Goal: Information Seeking & Learning: Learn about a topic

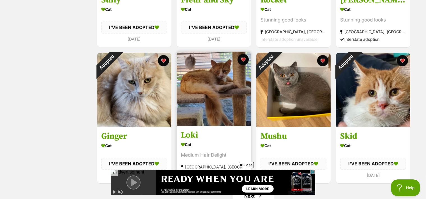
scroll to position [748, 0]
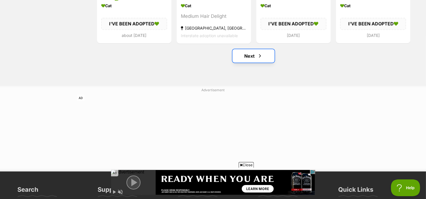
click at [254, 56] on link "Next" at bounding box center [254, 55] width 42 height 13
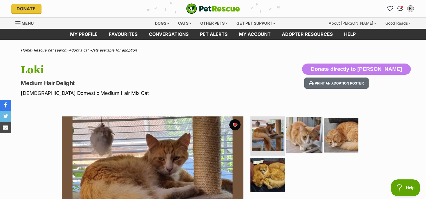
click at [304, 135] on img at bounding box center [304, 136] width 36 height 36
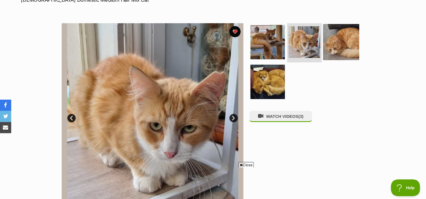
click at [336, 52] on img at bounding box center [341, 42] width 36 height 36
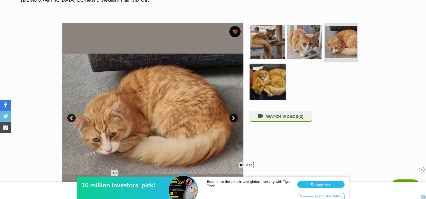
click at [282, 75] on img at bounding box center [268, 82] width 36 height 36
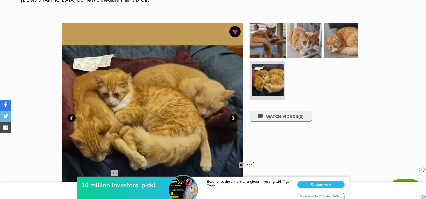
click at [272, 43] on img at bounding box center [268, 40] width 36 height 36
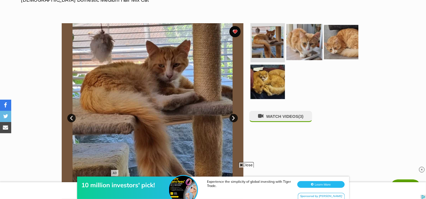
click at [305, 42] on img at bounding box center [304, 42] width 36 height 36
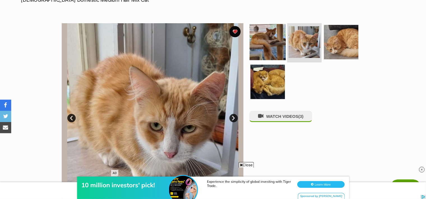
click at [272, 42] on img at bounding box center [268, 42] width 36 height 36
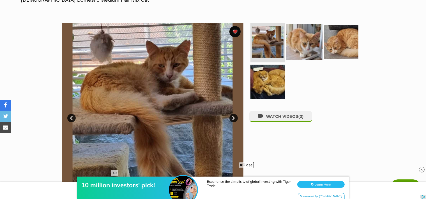
click at [302, 45] on img at bounding box center [304, 42] width 36 height 36
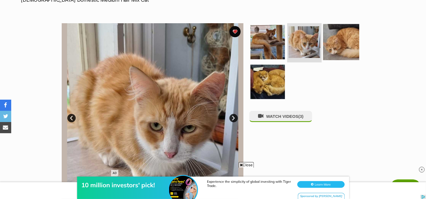
click at [349, 45] on img at bounding box center [341, 42] width 36 height 36
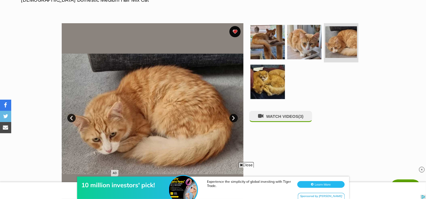
click at [289, 82] on ul at bounding box center [306, 63] width 115 height 80
click at [273, 88] on img at bounding box center [268, 82] width 36 height 36
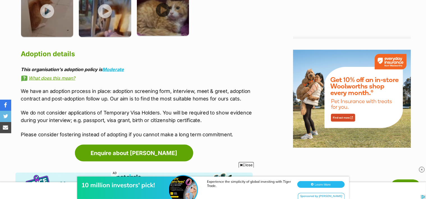
click at [174, 6] on img at bounding box center [163, 10] width 52 height 52
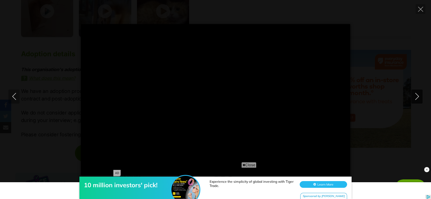
click at [417, 98] on icon "Next" at bounding box center [417, 96] width 4 height 7
type input "89.75"
click at [420, 97] on icon "Next" at bounding box center [416, 96] width 7 height 7
type input "12.7"
click at [419, 11] on icon "Close" at bounding box center [420, 9] width 5 height 5
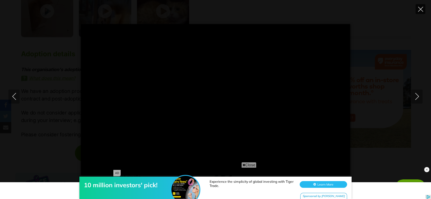
type input "54.22"
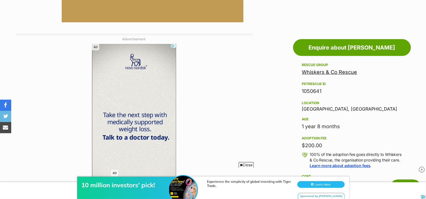
scroll to position [229, 0]
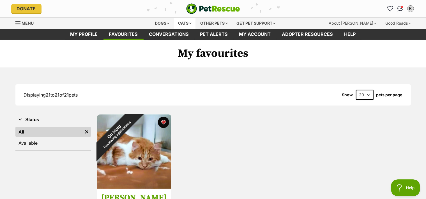
click at [185, 23] on div "Cats" at bounding box center [184, 23] width 21 height 11
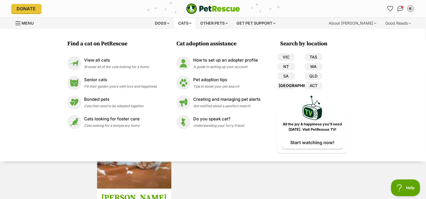
click at [288, 85] on link "[GEOGRAPHIC_DATA]" at bounding box center [285, 85] width 17 height 7
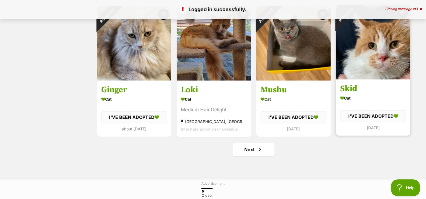
click at [374, 59] on img at bounding box center [373, 42] width 74 height 74
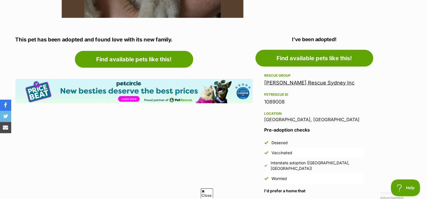
click at [321, 82] on link "[PERSON_NAME] Rescue Sydney Inc" at bounding box center [310, 83] width 90 height 6
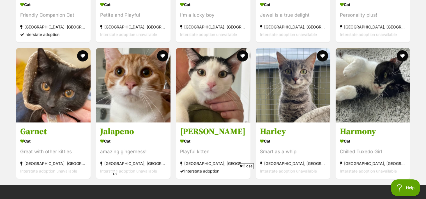
scroll to position [1031, 0]
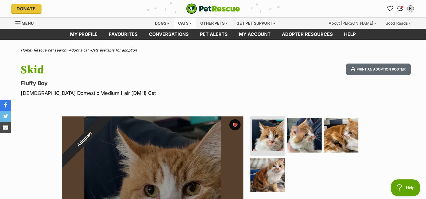
click at [180, 22] on div "Cats" at bounding box center [184, 23] width 21 height 11
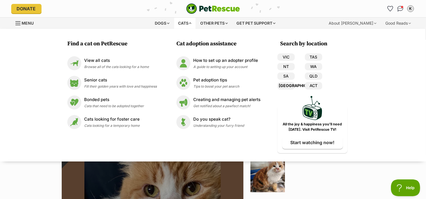
click at [286, 85] on link "[GEOGRAPHIC_DATA]" at bounding box center [285, 85] width 17 height 7
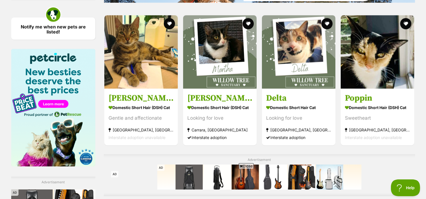
scroll to position [964, 0]
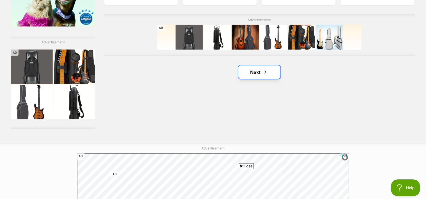
click at [263, 72] on span "Next page" at bounding box center [266, 72] width 6 height 7
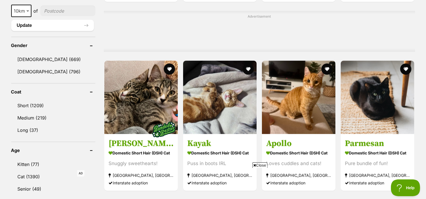
scroll to position [472, 0]
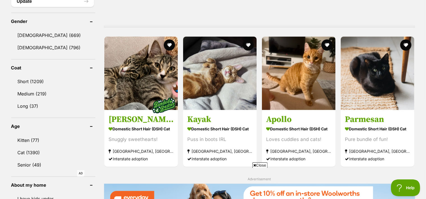
drag, startPoint x: 430, startPoint y: 21, endPoint x: 429, endPoint y: 81, distance: 60.0
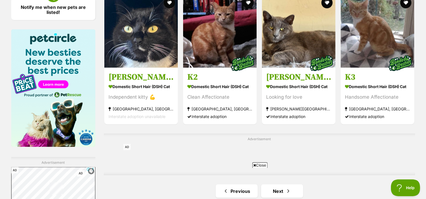
scroll to position [937, 0]
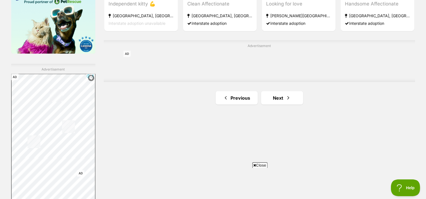
click at [288, 99] on span "Next page" at bounding box center [289, 98] width 6 height 7
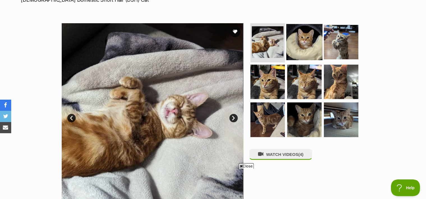
click at [305, 40] on img at bounding box center [304, 42] width 36 height 36
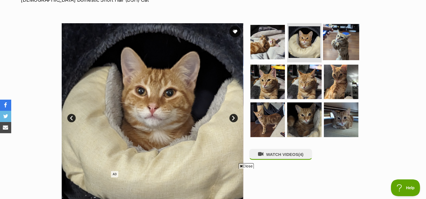
click at [330, 43] on img at bounding box center [341, 42] width 36 height 36
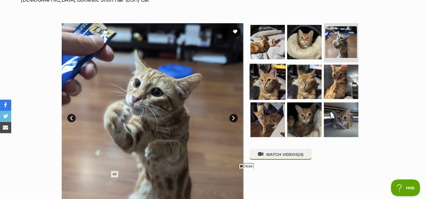
click at [257, 86] on img at bounding box center [268, 82] width 36 height 36
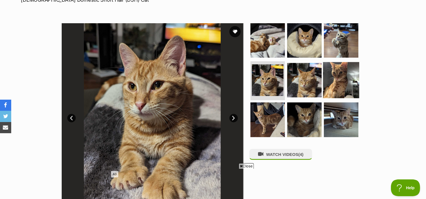
click at [344, 82] on img at bounding box center [341, 80] width 36 height 36
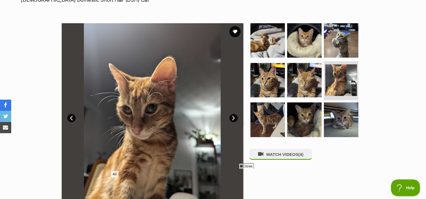
click at [284, 122] on ul at bounding box center [306, 82] width 115 height 118
click at [271, 114] on img at bounding box center [268, 120] width 36 height 36
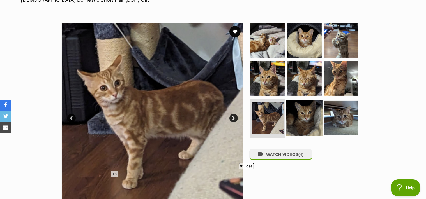
click at [295, 115] on img at bounding box center [304, 118] width 36 height 36
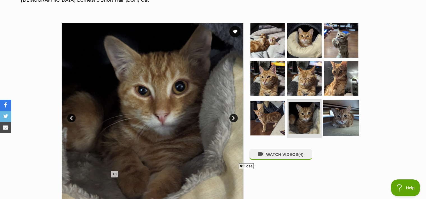
drag, startPoint x: 337, startPoint y: 125, endPoint x: 335, endPoint y: 127, distance: 3.2
click at [337, 125] on img at bounding box center [341, 118] width 36 height 36
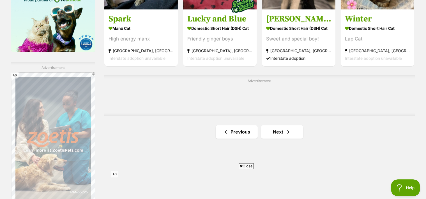
scroll to position [941, 0]
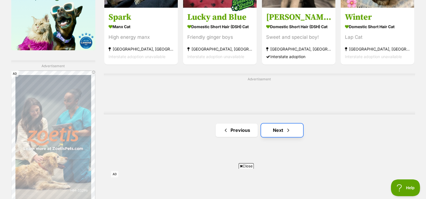
click at [282, 130] on link "Next" at bounding box center [282, 130] width 42 height 13
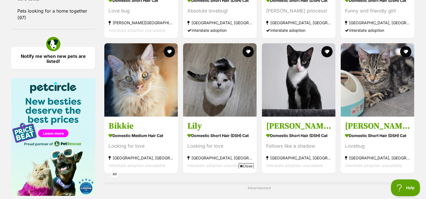
scroll to position [888, 0]
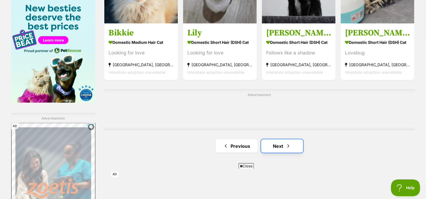
click at [291, 145] on span "Next page" at bounding box center [289, 146] width 6 height 7
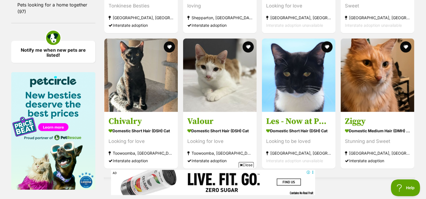
scroll to position [883, 0]
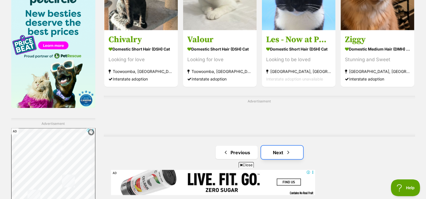
click at [279, 151] on link "Next" at bounding box center [282, 152] width 42 height 13
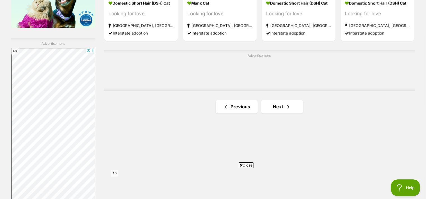
scroll to position [969, 0]
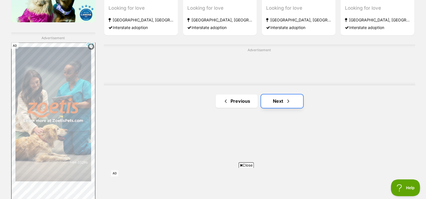
click at [286, 99] on span "Next page" at bounding box center [289, 101] width 6 height 7
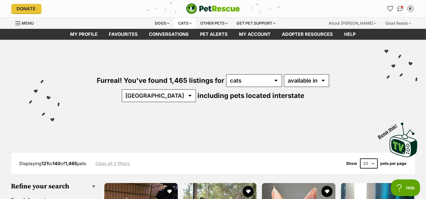
click at [183, 26] on div "Cats" at bounding box center [184, 23] width 21 height 11
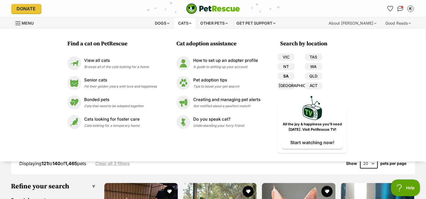
click at [290, 76] on link "SA" at bounding box center [285, 76] width 17 height 7
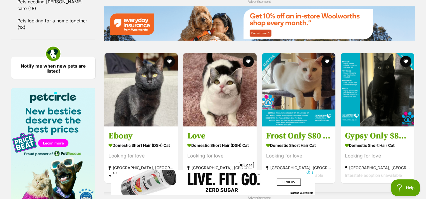
scroll to position [581, 0]
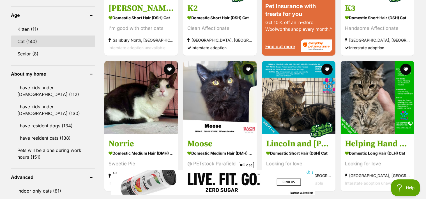
click at [27, 39] on link "Cat (140)" at bounding box center [53, 42] width 84 height 12
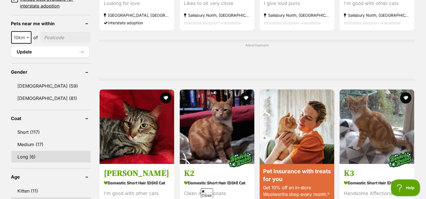
click at [35, 157] on link "Long (6)" at bounding box center [51, 157] width 80 height 12
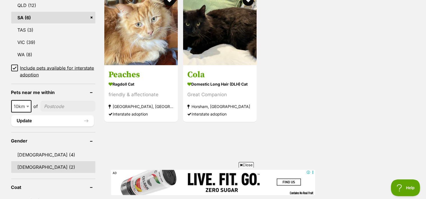
scroll to position [374, 0]
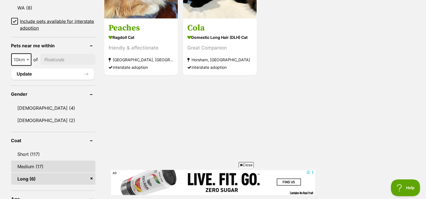
click at [47, 166] on link "Medium (17)" at bounding box center [53, 167] width 84 height 12
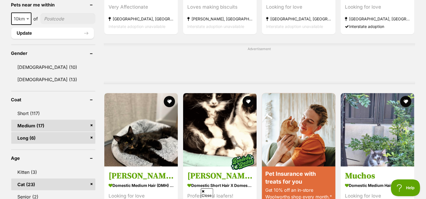
click at [64, 125] on link "Medium (17)" at bounding box center [53, 126] width 84 height 12
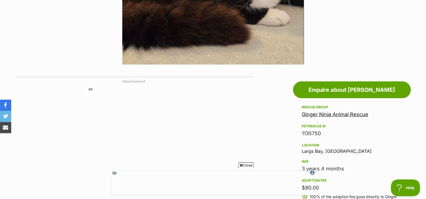
scroll to position [93, 0]
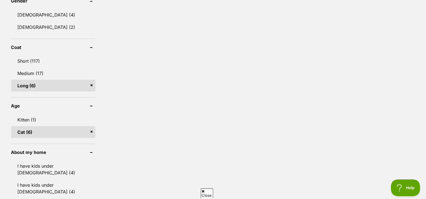
click at [92, 84] on link "Long (6)" at bounding box center [53, 86] width 84 height 12
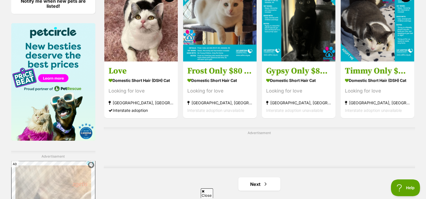
scroll to position [865, 0]
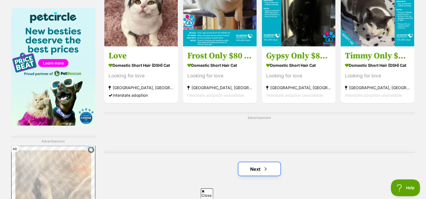
click at [250, 173] on link "Next" at bounding box center [259, 169] width 42 height 13
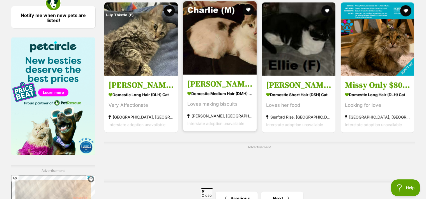
scroll to position [883, 0]
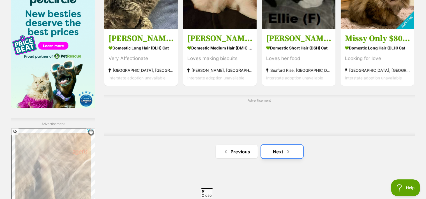
click at [278, 151] on link "Next" at bounding box center [282, 151] width 42 height 13
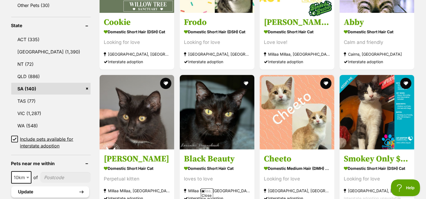
scroll to position [467, 0]
